Goal: Book appointment/travel/reservation

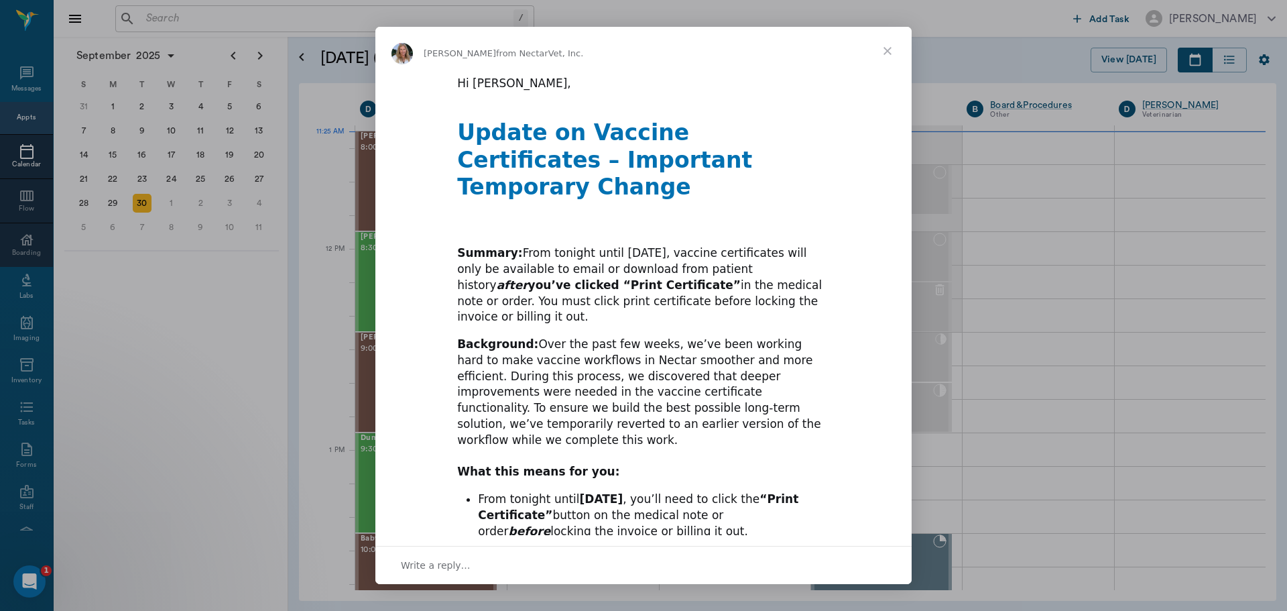
scroll to position [686, 0]
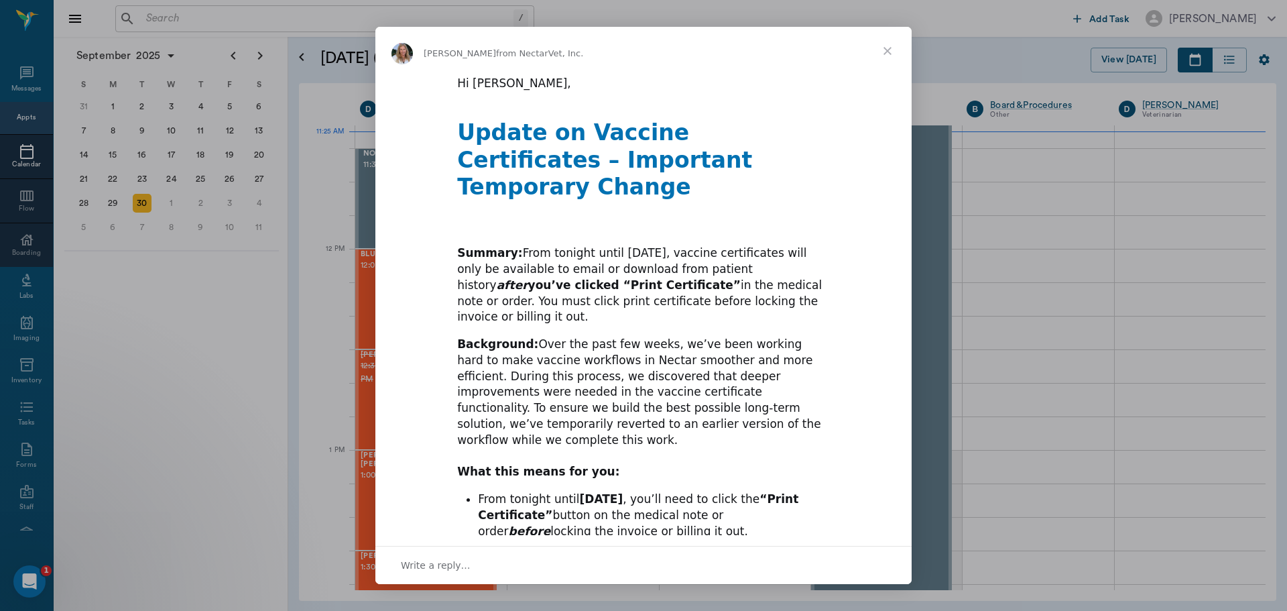
click at [886, 52] on span "Close" at bounding box center [887, 51] width 48 height 48
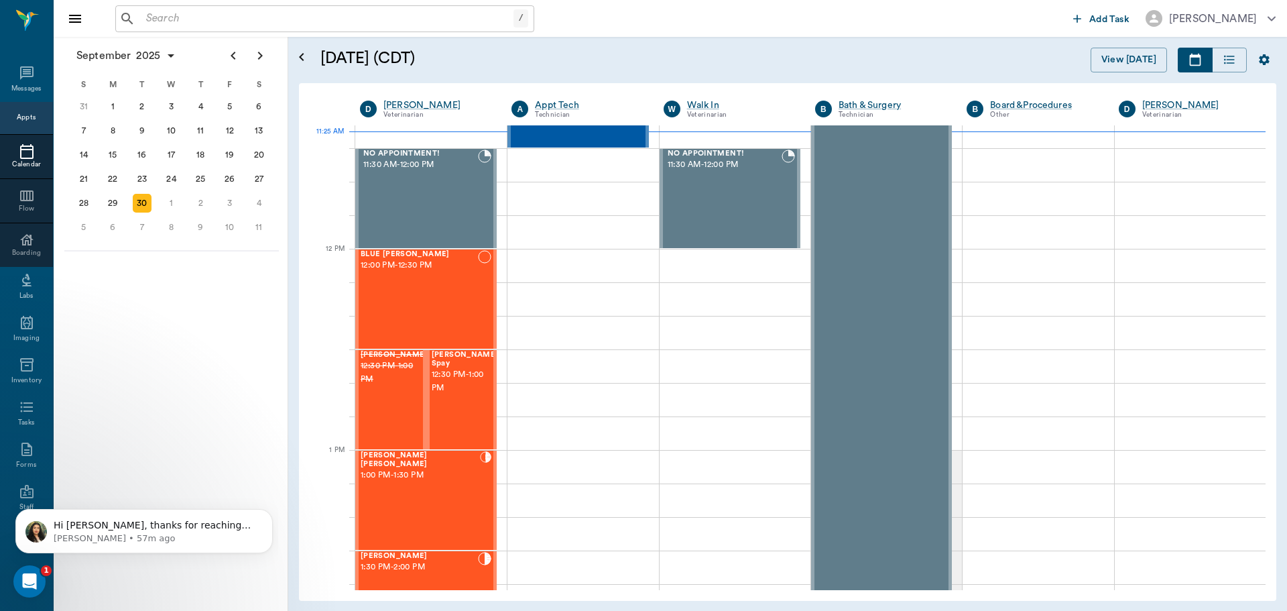
scroll to position [0, 0]
click at [111, 204] on div "29" at bounding box center [112, 203] width 19 height 19
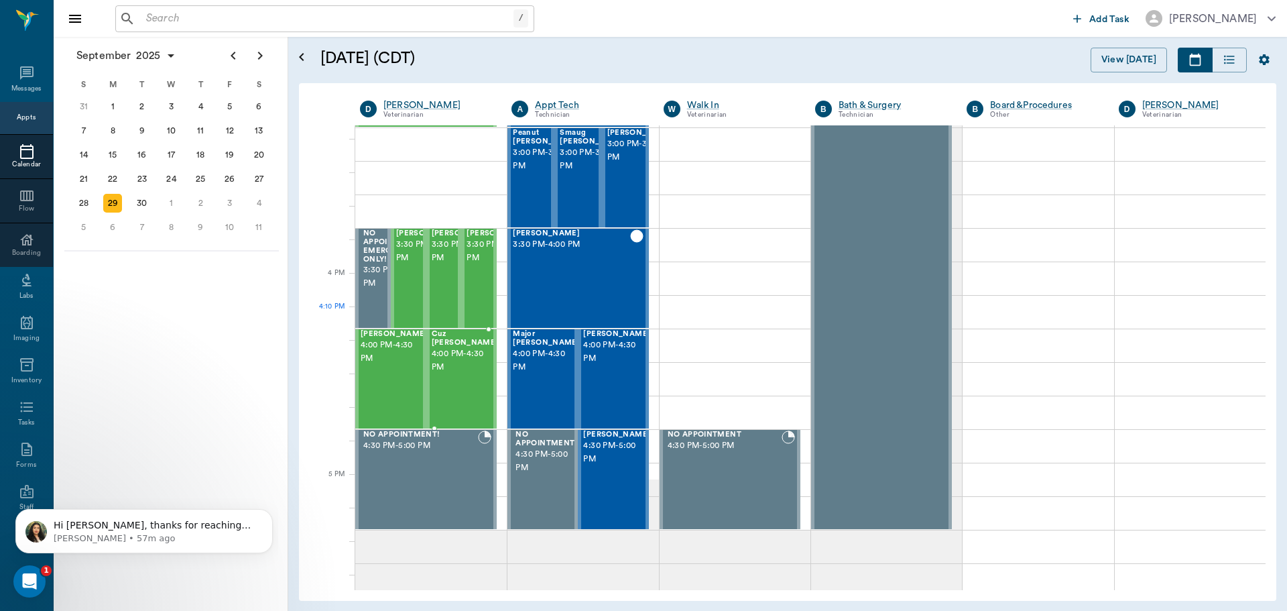
scroll to position [1408, 0]
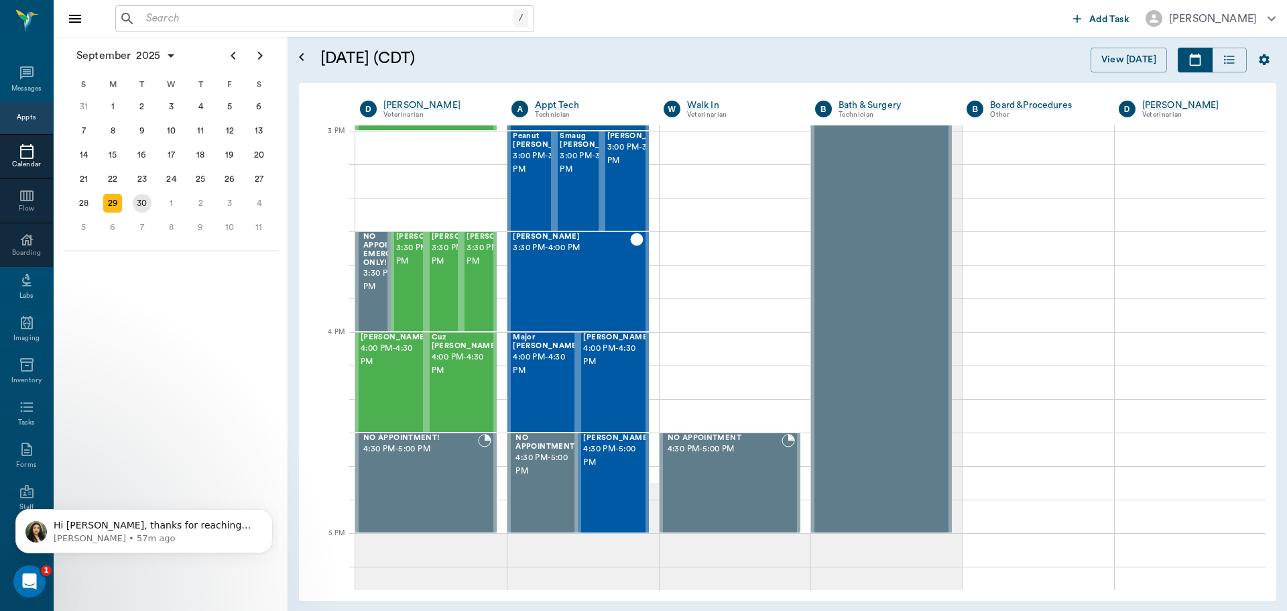
click at [143, 200] on div "30" at bounding box center [142, 203] width 19 height 19
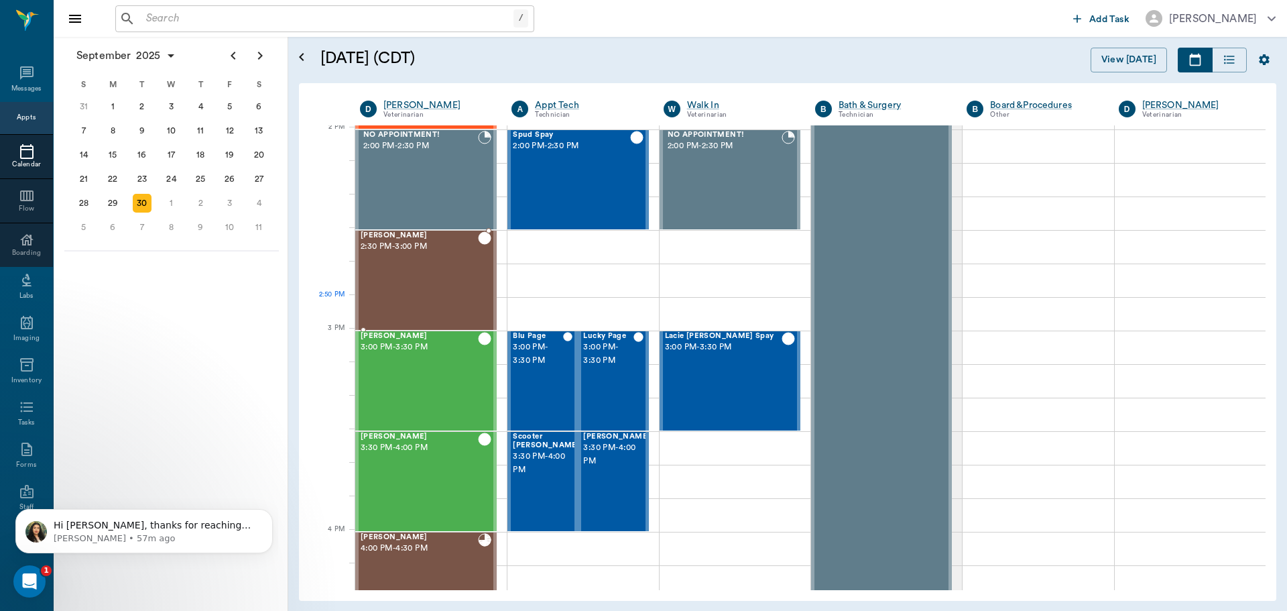
scroll to position [1274, 0]
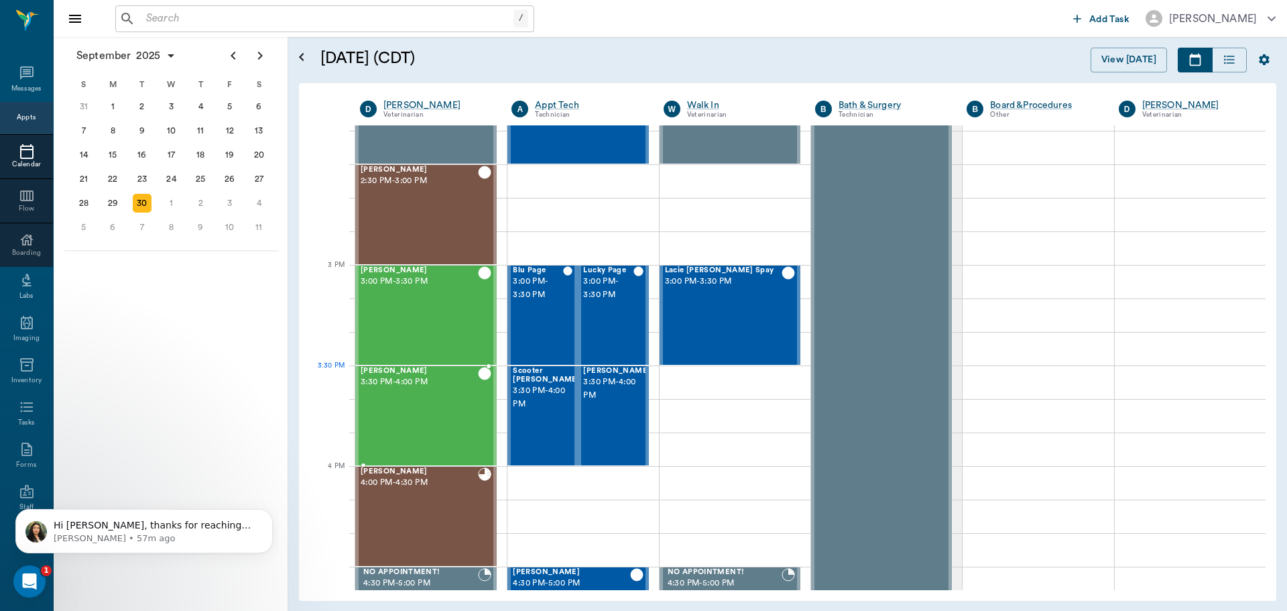
click at [423, 398] on div "[PERSON_NAME] 3:30 PM - 4:00 PM" at bounding box center [419, 416] width 117 height 98
